Goal: Task Accomplishment & Management: Use online tool/utility

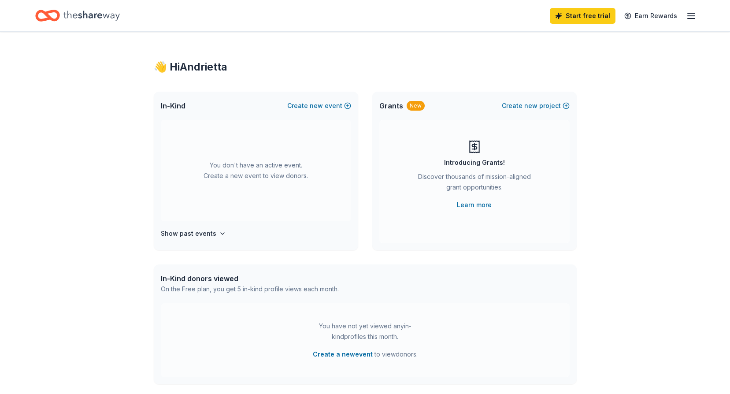
click at [82, 18] on icon "Home" at bounding box center [91, 16] width 56 height 18
click at [683, 17] on div "Start free trial Earn Rewards" at bounding box center [622, 15] width 147 height 21
click at [688, 20] on icon "button" at bounding box center [690, 16] width 11 height 11
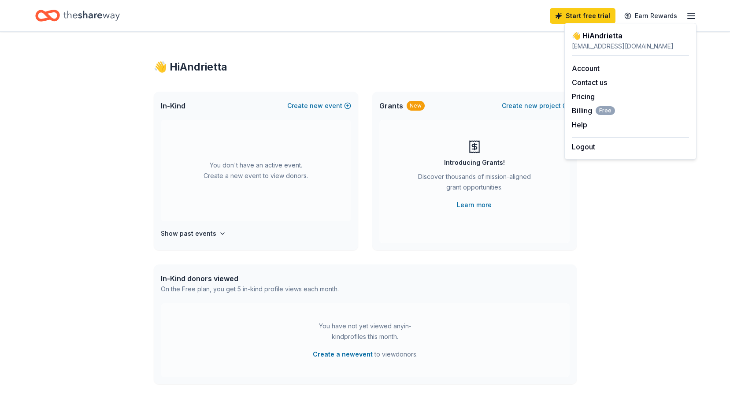
click at [688, 20] on icon "button" at bounding box center [690, 16] width 11 height 11
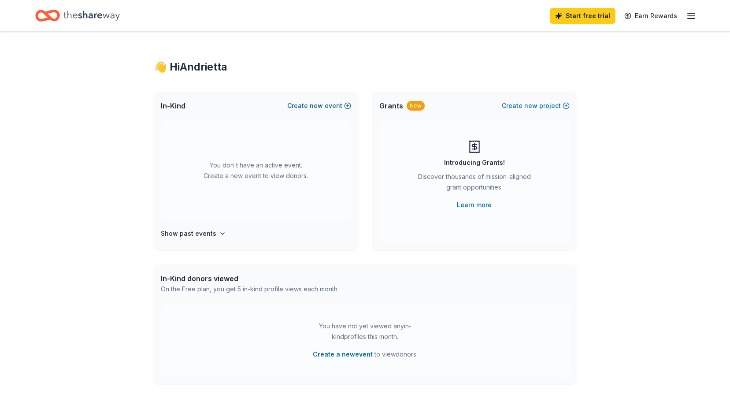
click at [327, 101] on button "Create new event" at bounding box center [319, 105] width 64 height 11
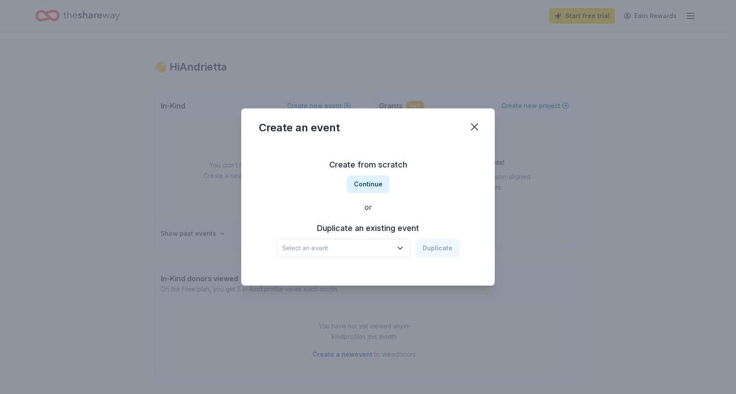
click at [333, 245] on span "Select an event" at bounding box center [337, 248] width 110 height 11
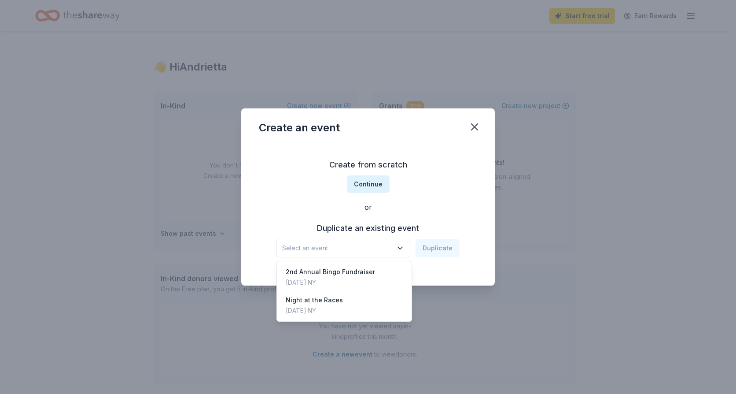
click at [367, 182] on div "Create from scratch Continue or Duplicate an existing event Select an event Dup…" at bounding box center [368, 208] width 218 height 128
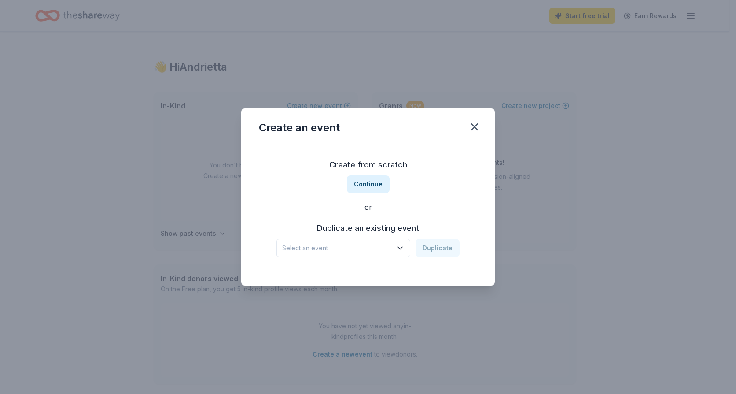
click at [367, 182] on button "Continue" at bounding box center [368, 184] width 43 height 18
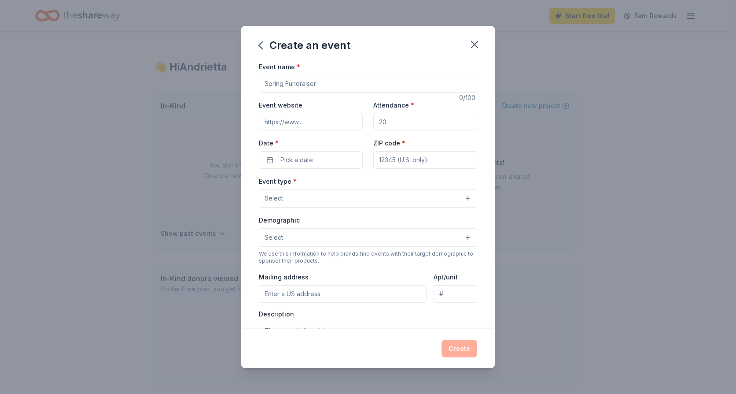
click at [302, 82] on input "Event name *" at bounding box center [368, 84] width 218 height 18
click at [470, 44] on icon "button" at bounding box center [474, 44] width 12 height 12
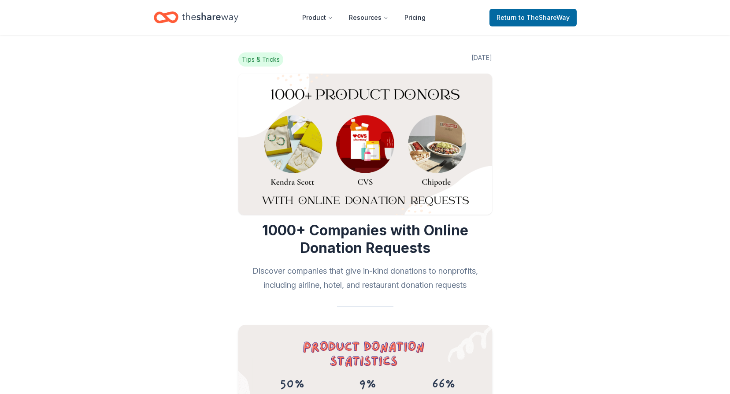
scroll to position [1904, 0]
